Goal: Task Accomplishment & Management: Manage account settings

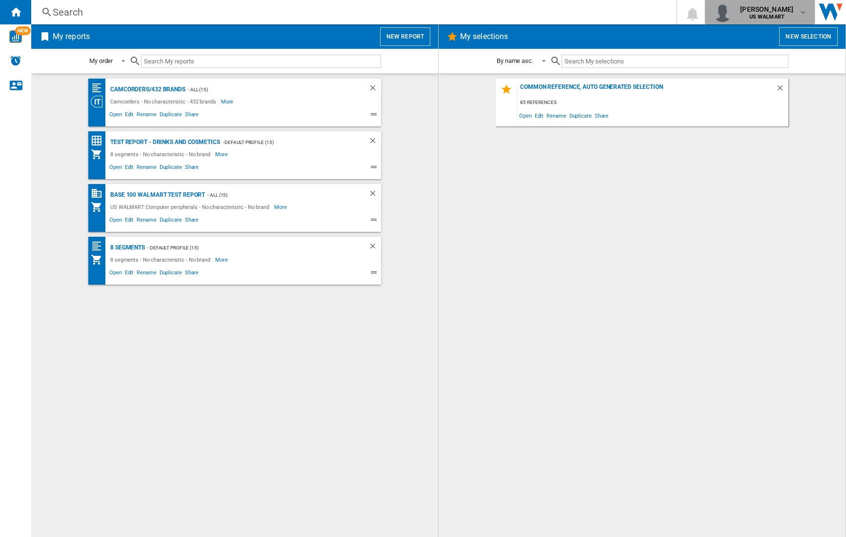
click at [772, 12] on span "[PERSON_NAME]" at bounding box center [766, 9] width 53 height 10
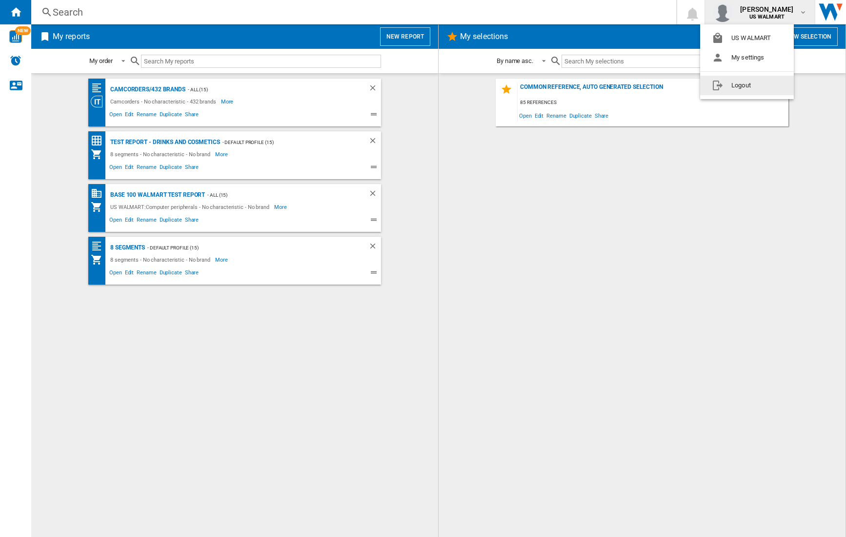
click at [742, 82] on button "Logout" at bounding box center [747, 86] width 94 height 20
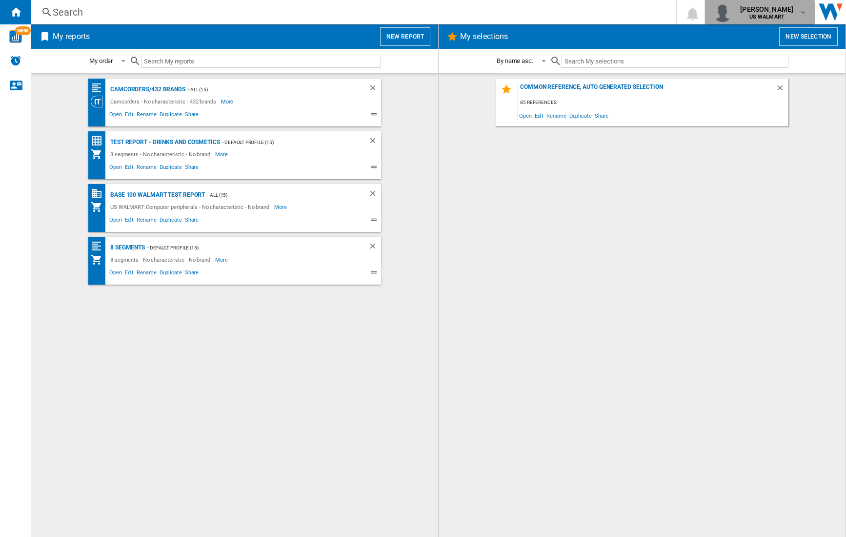
click at [773, 12] on span "jennifer goldweber" at bounding box center [766, 9] width 53 height 10
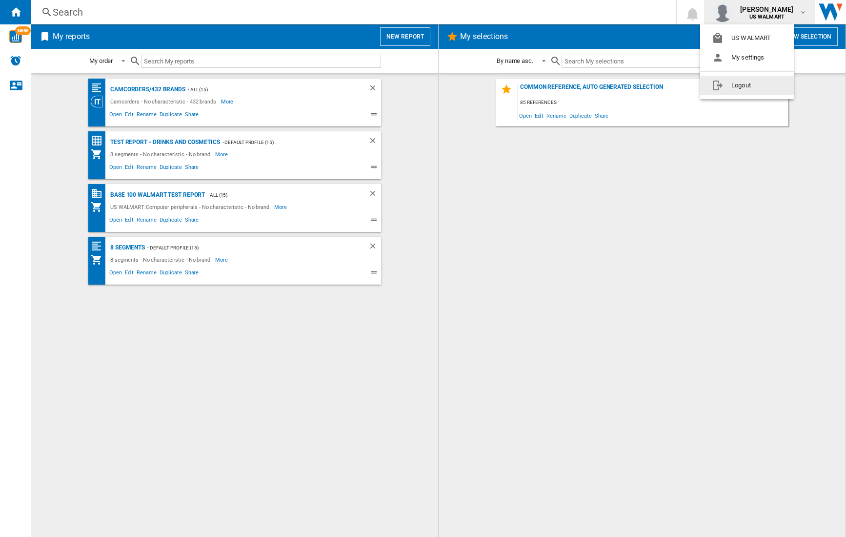
click at [739, 83] on button "Logout" at bounding box center [747, 86] width 94 height 20
